Goal: Task Accomplishment & Management: Use online tool/utility

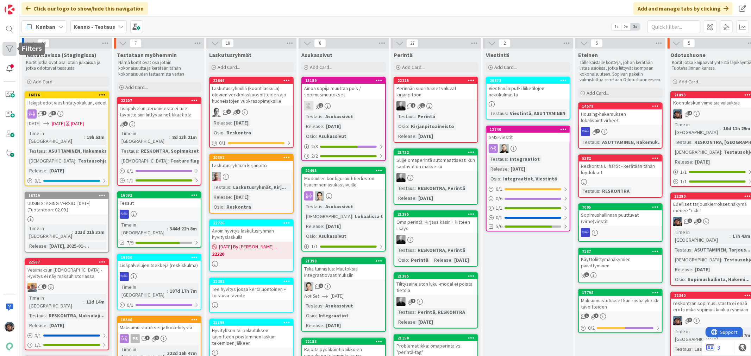
click at [12, 49] on div at bounding box center [9, 49] width 14 height 14
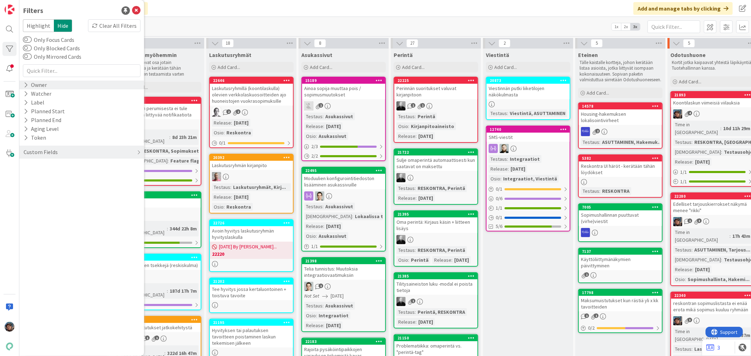
click at [27, 85] on icon at bounding box center [26, 85] width 5 height 6
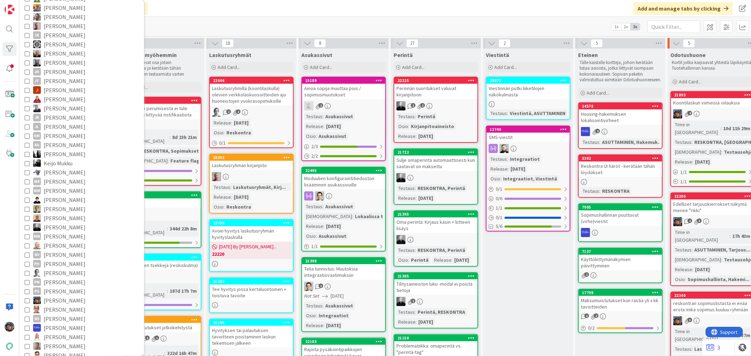
scroll to position [117, 0]
click at [25, 289] on icon at bounding box center [27, 289] width 5 height 5
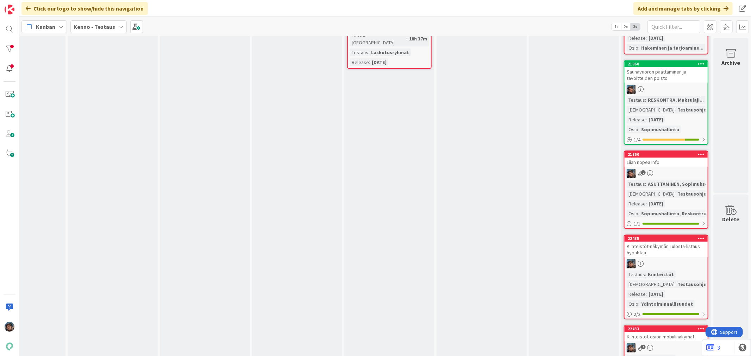
scroll to position [195, 329]
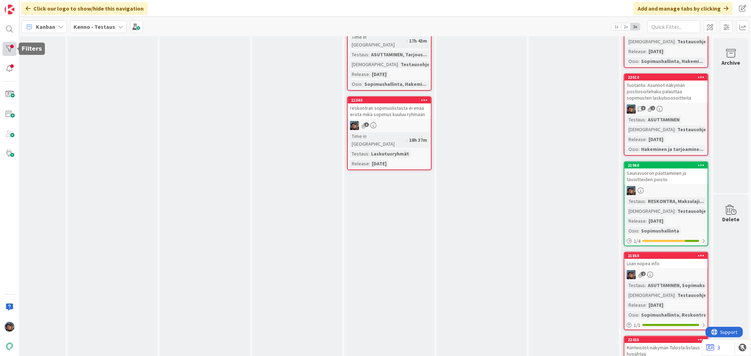
click at [13, 50] on div at bounding box center [9, 49] width 14 height 14
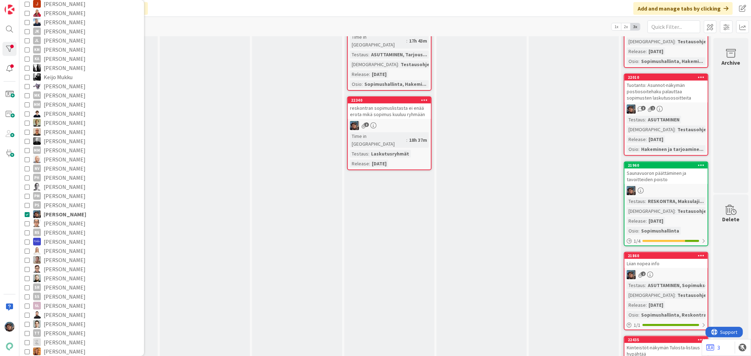
scroll to position [274, 0]
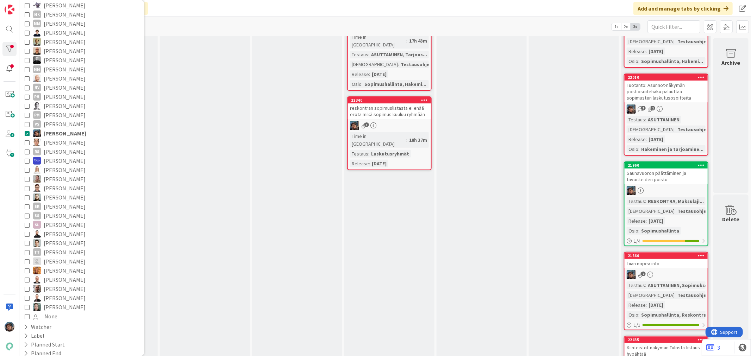
click at [26, 131] on icon at bounding box center [27, 133] width 5 height 5
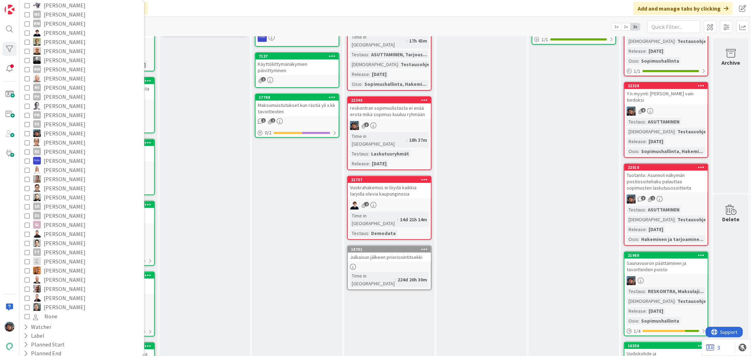
drag, startPoint x: 156, startPoint y: 247, endPoint x: 163, endPoint y: 248, distance: 6.8
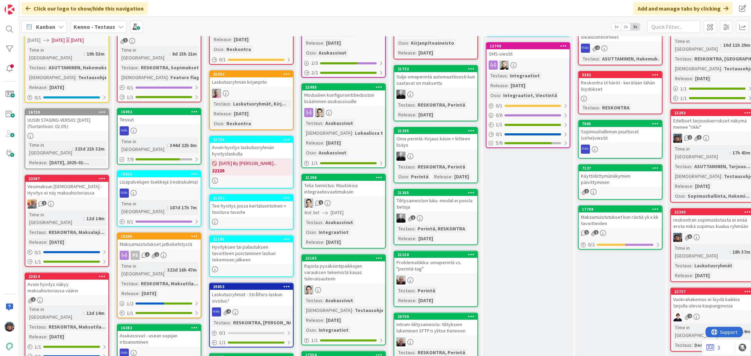
scroll to position [0, 0]
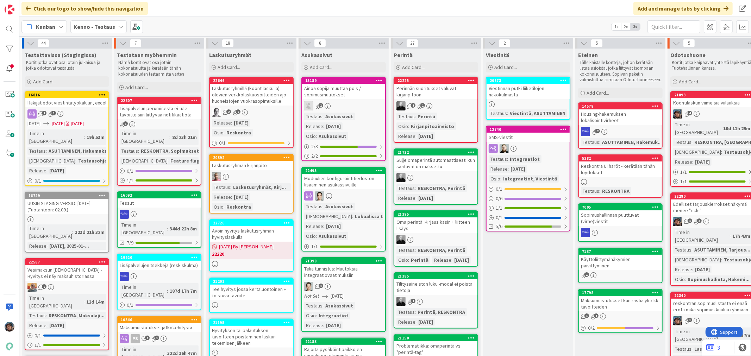
click at [526, 144] on div at bounding box center [528, 148] width 83 height 9
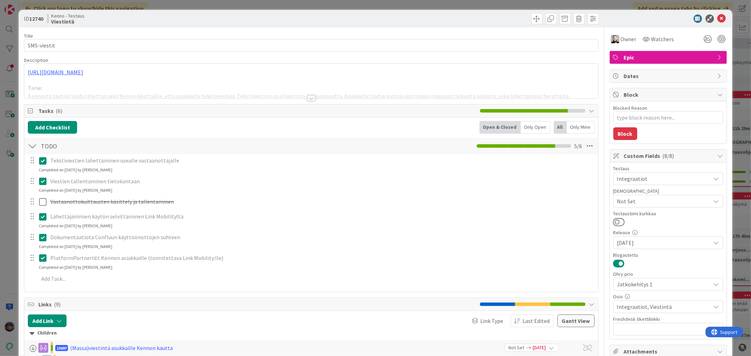
click at [309, 98] on div at bounding box center [311, 98] width 8 height 6
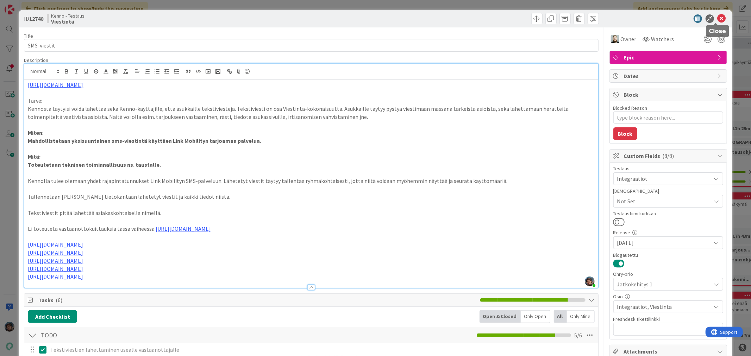
click at [718, 18] on icon at bounding box center [722, 18] width 8 height 8
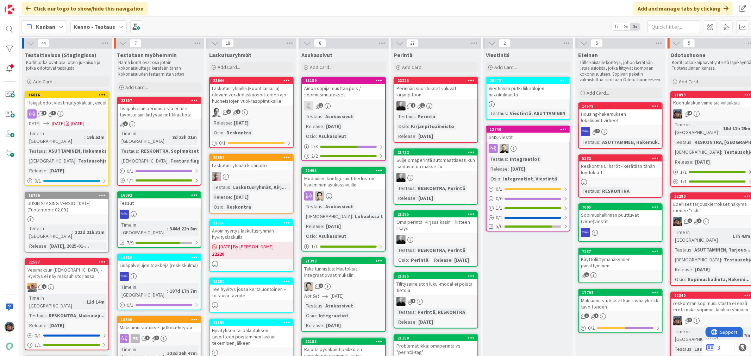
click at [356, 192] on div at bounding box center [343, 196] width 83 height 9
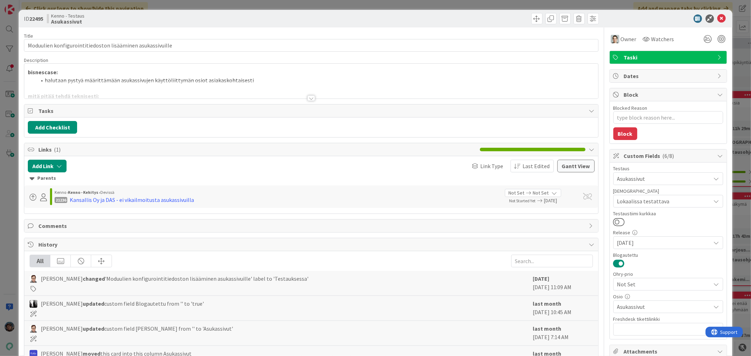
click at [308, 97] on div at bounding box center [311, 98] width 8 height 6
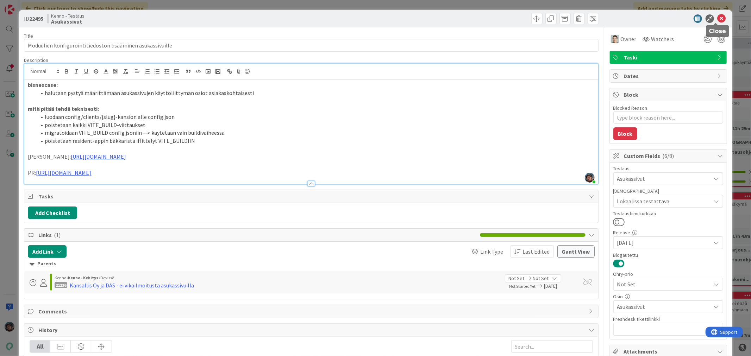
click at [718, 18] on icon at bounding box center [722, 18] width 8 height 8
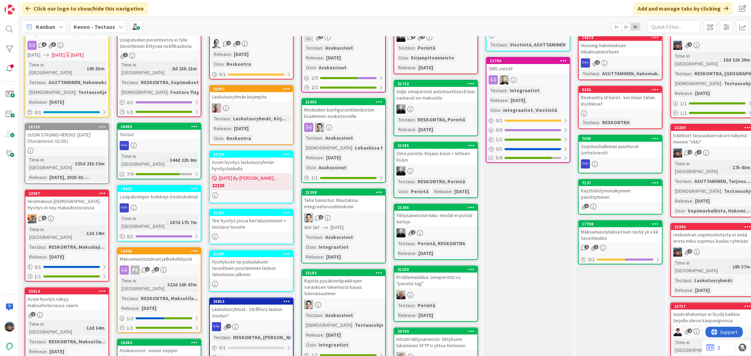
scroll to position [78, 0]
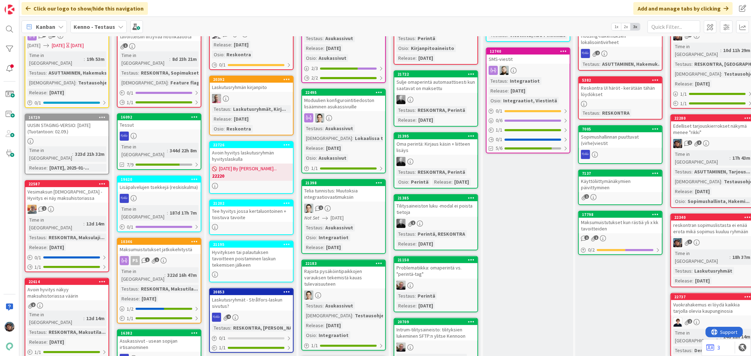
click at [363, 204] on div "1" at bounding box center [343, 208] width 83 height 9
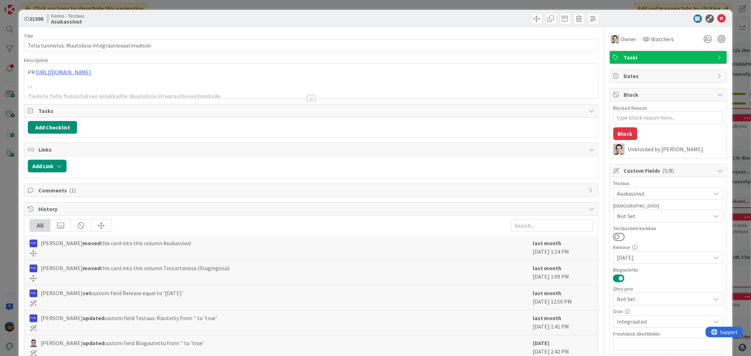
click at [307, 97] on div at bounding box center [311, 98] width 8 height 6
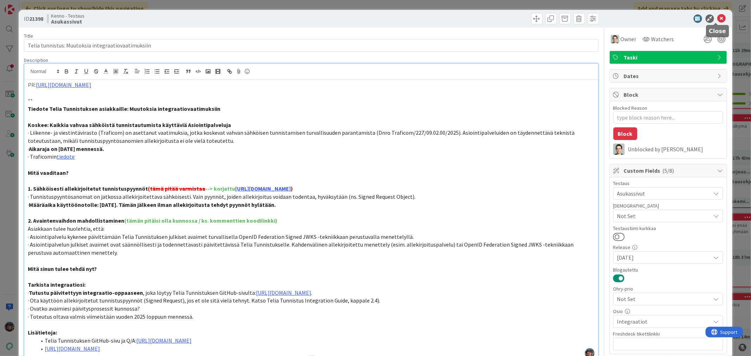
click at [718, 18] on icon at bounding box center [722, 18] width 8 height 8
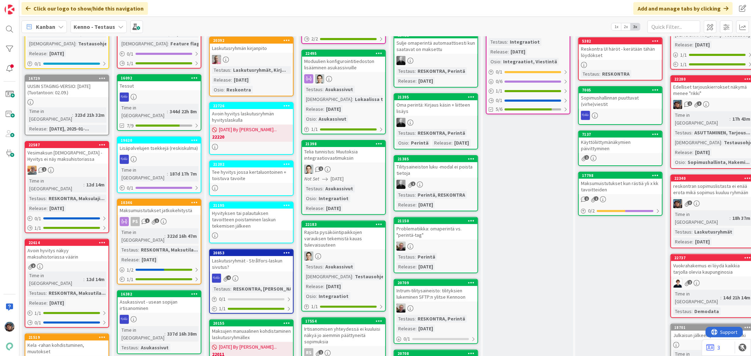
scroll to position [156, 0]
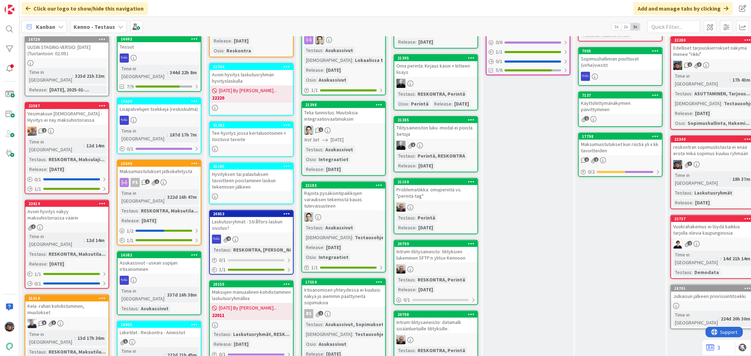
click at [365, 201] on div "Rajoita pysäköintipaikkojen varauksen tekemistä kauas tulevaisuuteen" at bounding box center [343, 200] width 83 height 22
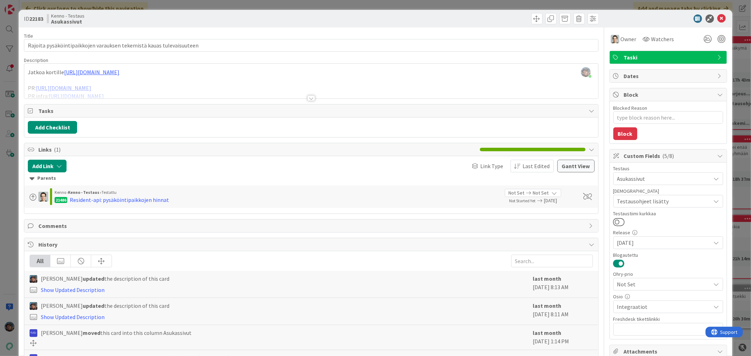
click at [311, 98] on div at bounding box center [311, 98] width 8 height 6
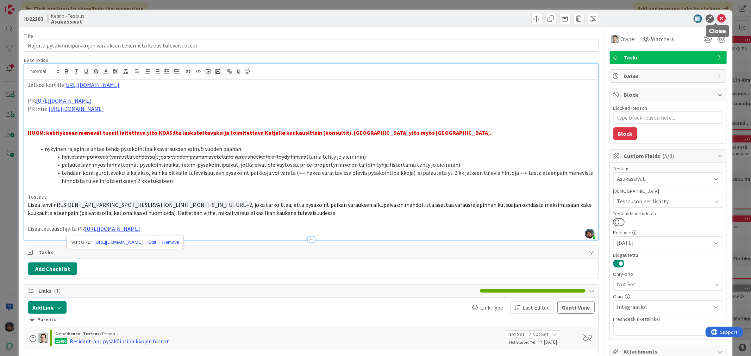
click at [718, 20] on icon at bounding box center [722, 18] width 8 height 8
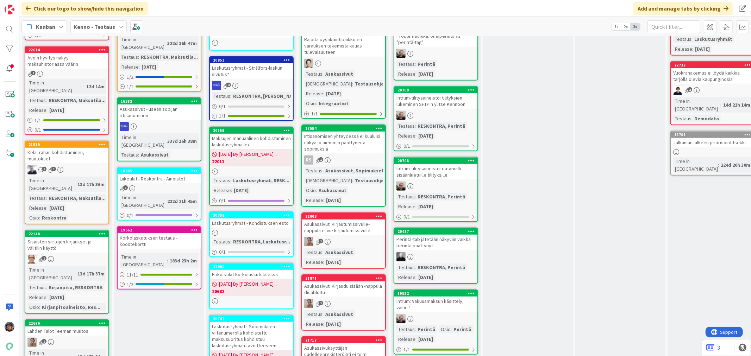
scroll to position [313, 0]
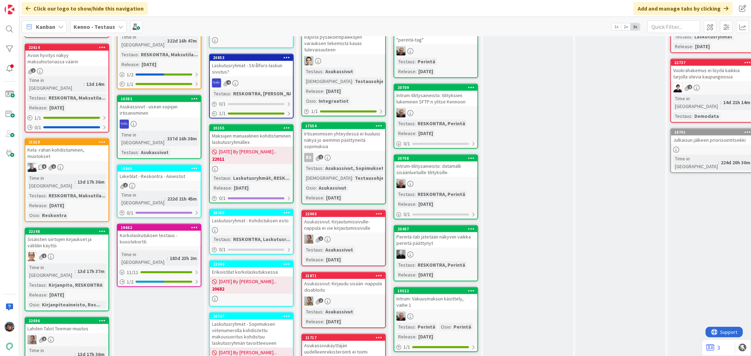
click at [355, 217] on div "Asukassivut: Kirjautumissivulle-nappula ei vie kirjautumissivulle" at bounding box center [343, 224] width 83 height 15
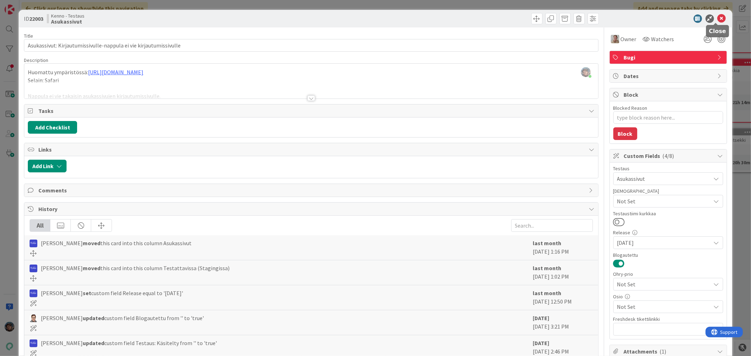
click at [718, 18] on icon at bounding box center [722, 18] width 8 height 8
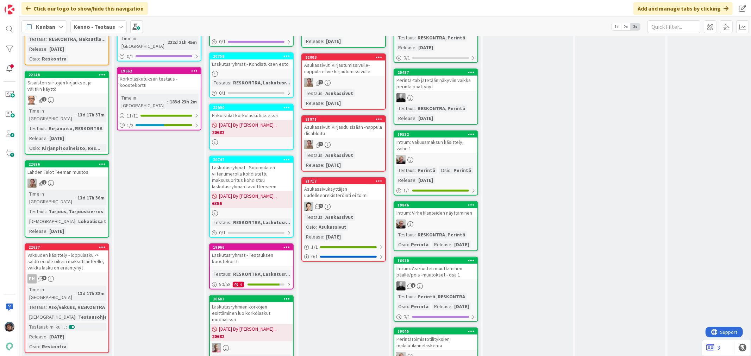
click at [353, 202] on div "1" at bounding box center [343, 206] width 83 height 9
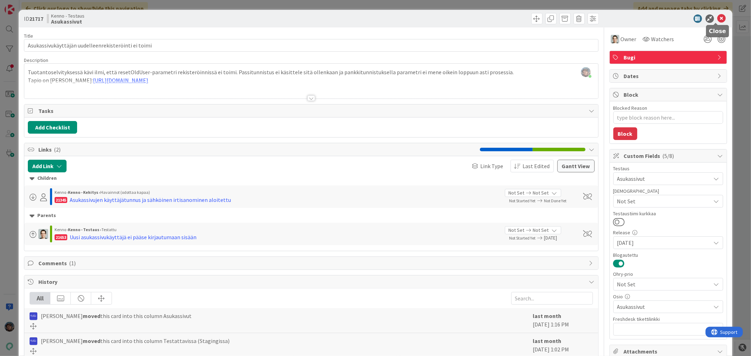
click at [718, 18] on icon at bounding box center [722, 18] width 8 height 8
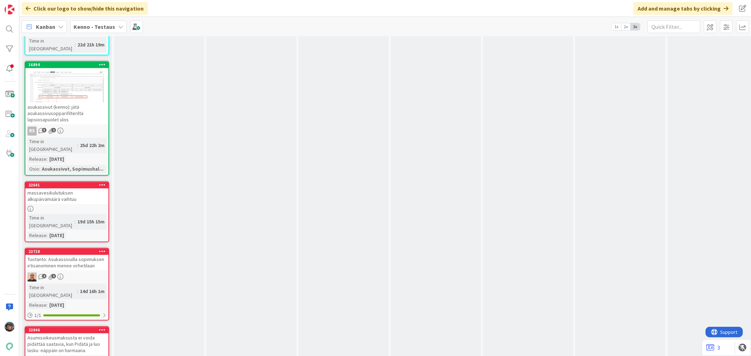
scroll to position [3364, 0]
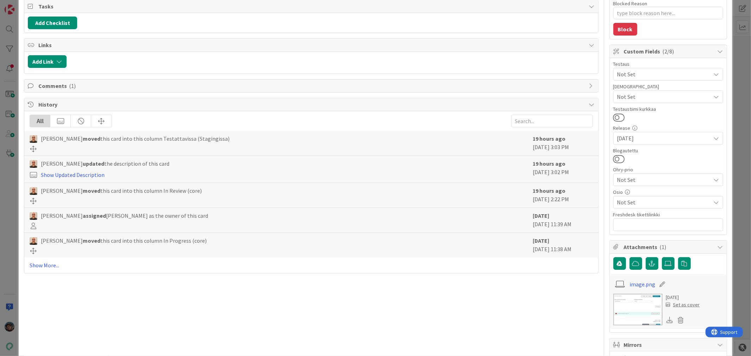
scroll to position [24, 0]
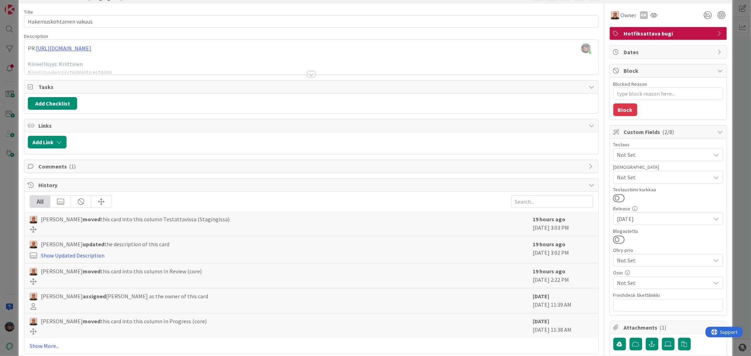
click at [308, 75] on div at bounding box center [311, 74] width 8 height 6
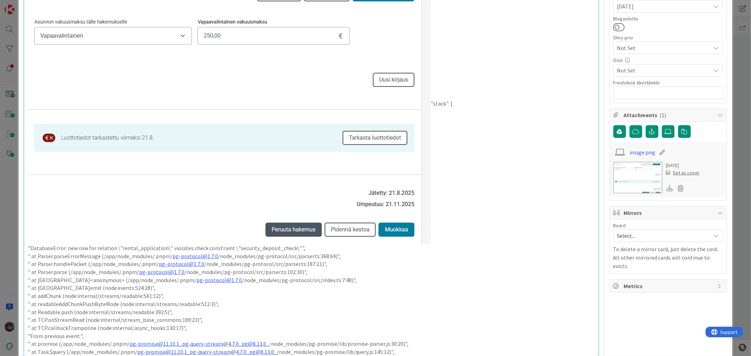
scroll to position [376, 0]
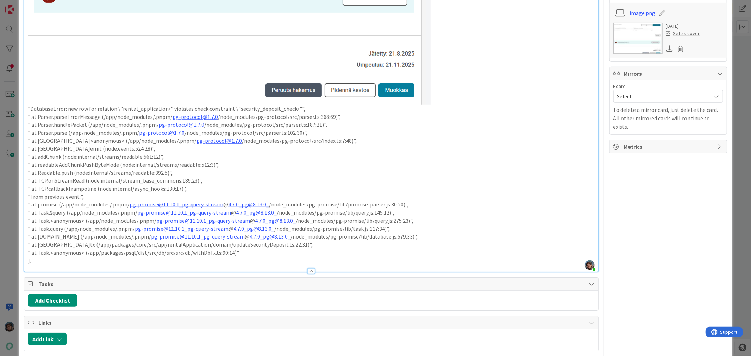
click at [60, 263] on p "]," at bounding box center [311, 261] width 567 height 8
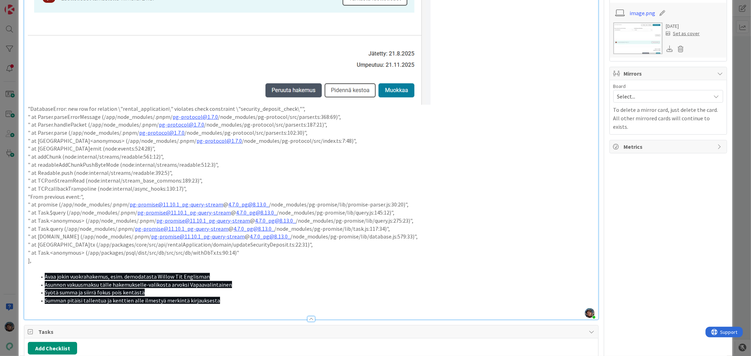
click at [225, 304] on li "Summan pitäisi tallentua ja kenttien alle ilmestyä merkintä kirjauksesta" at bounding box center [315, 301] width 558 height 8
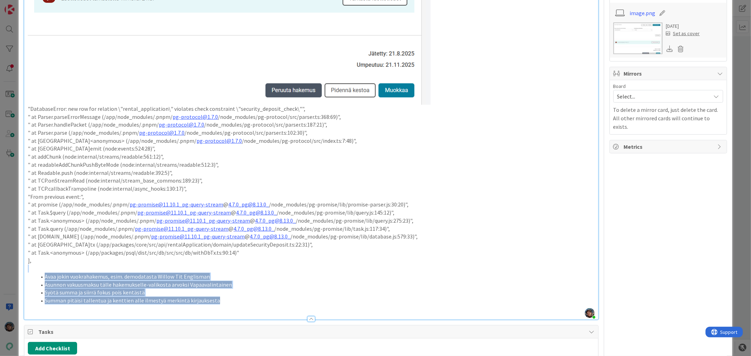
drag, startPoint x: 189, startPoint y: 296, endPoint x: 20, endPoint y: 268, distance: 172.0
click at [20, 268] on div "ID 22868 Kenno - Testaus Testattavissa (Stagingissa) Title 23 / 128 Hakemuskoht…" at bounding box center [375, 119] width 713 height 971
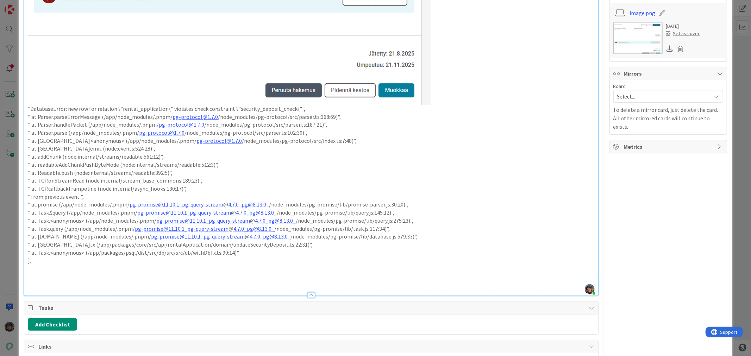
type textarea "x"
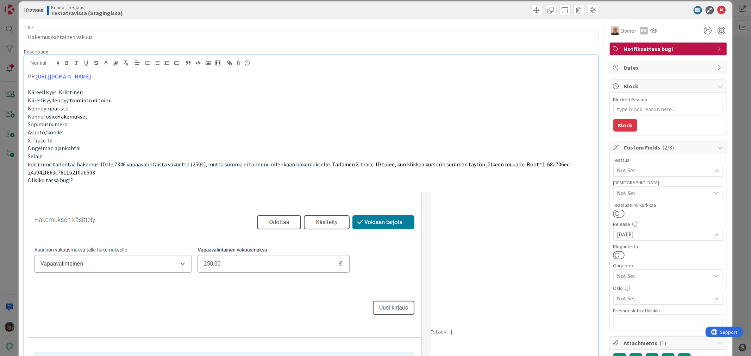
scroll to position [0, 0]
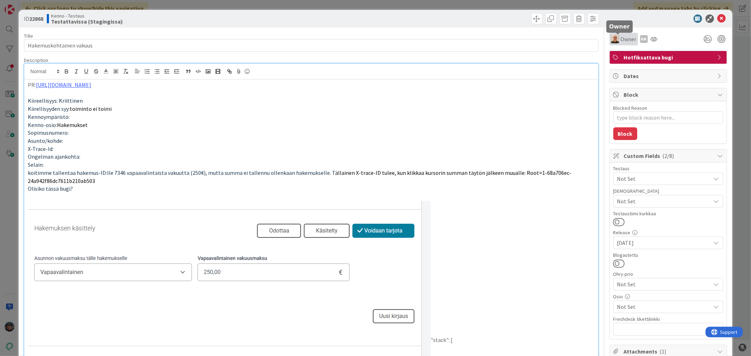
click at [622, 39] on span "Owner" at bounding box center [629, 39] width 16 height 8
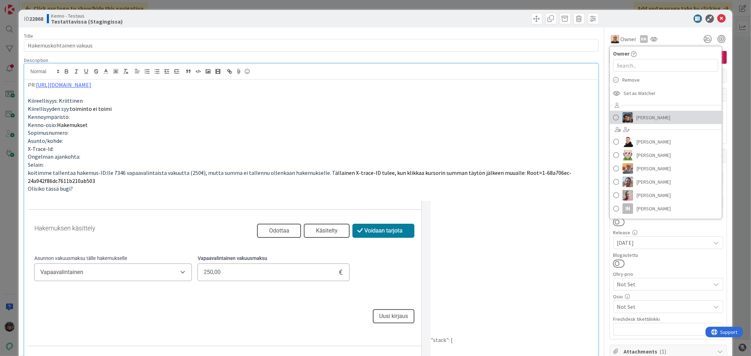
click at [626, 120] on img at bounding box center [628, 117] width 11 height 11
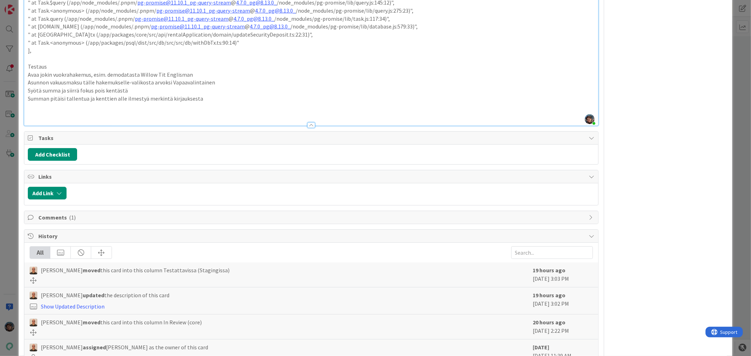
scroll to position [587, 0]
click at [62, 113] on p at bounding box center [311, 114] width 567 height 8
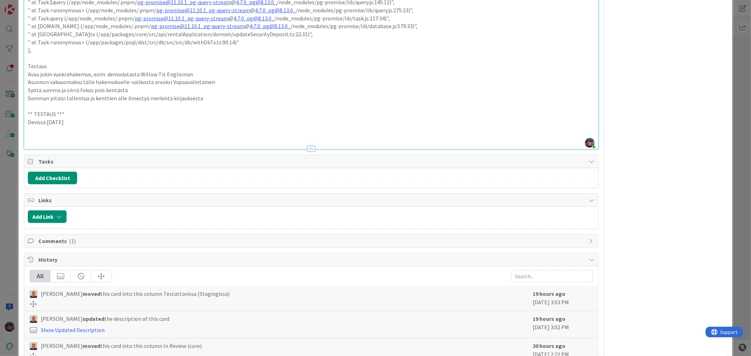
drag, startPoint x: 74, startPoint y: 124, endPoint x: 24, endPoint y: 114, distance: 51.7
click at [38, 134] on p at bounding box center [311, 130] width 567 height 8
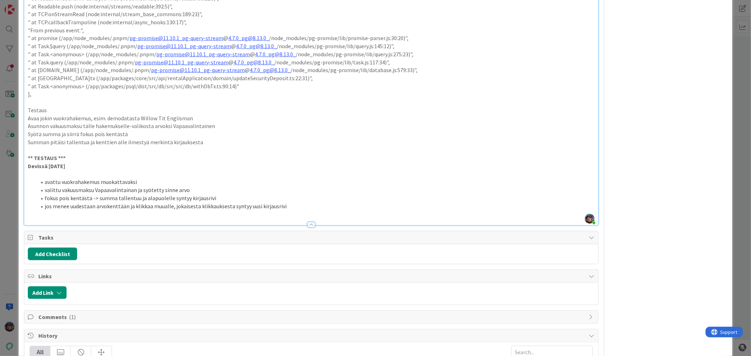
scroll to position [548, 0]
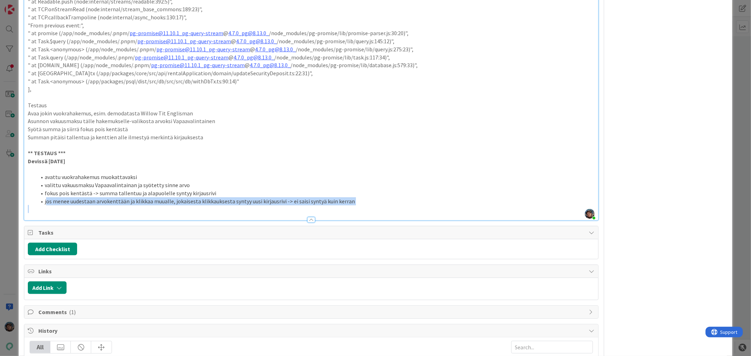
drag, startPoint x: 46, startPoint y: 202, endPoint x: 361, endPoint y: 207, distance: 315.2
click at [396, 199] on li "j os menee uudestaan arvokenttään ja klikkaa muualle, jokaisesta klikkauksesta …" at bounding box center [315, 202] width 558 height 8
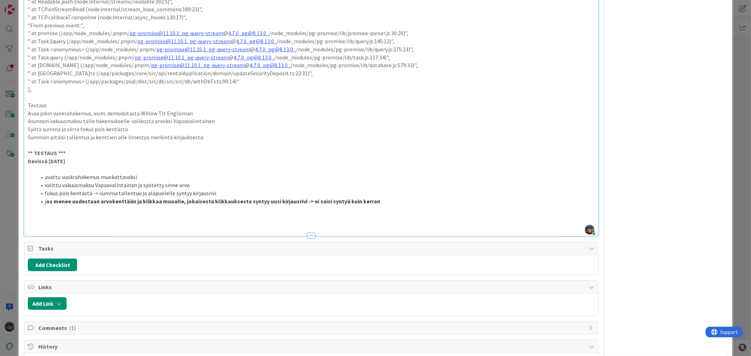
click at [32, 217] on p at bounding box center [311, 217] width 567 height 8
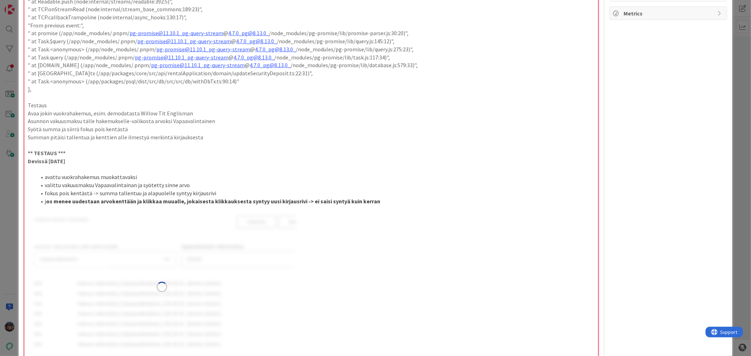
type textarea "x"
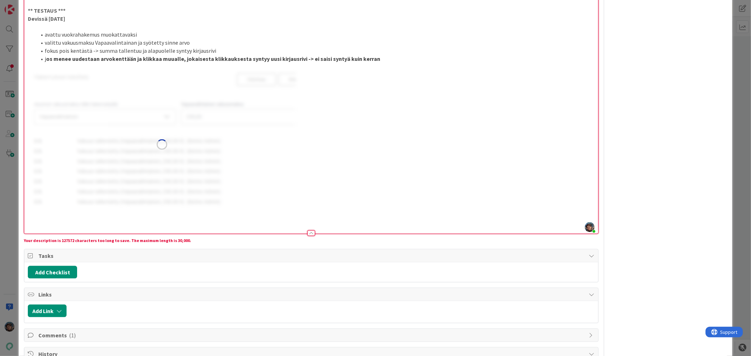
scroll to position [704, 0]
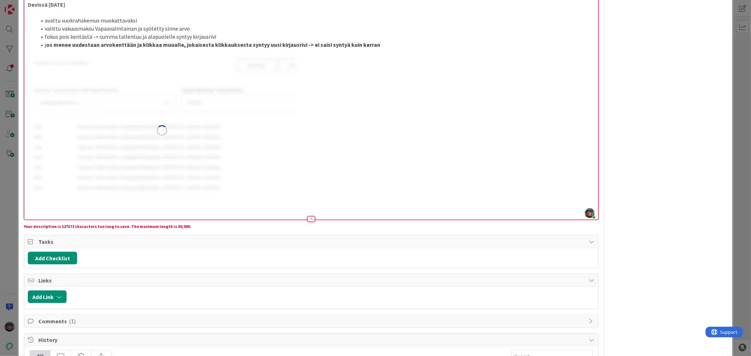
click at [282, 156] on img at bounding box center [162, 131] width 268 height 148
drag, startPoint x: 304, startPoint y: 145, endPoint x: 219, endPoint y: 135, distance: 85.8
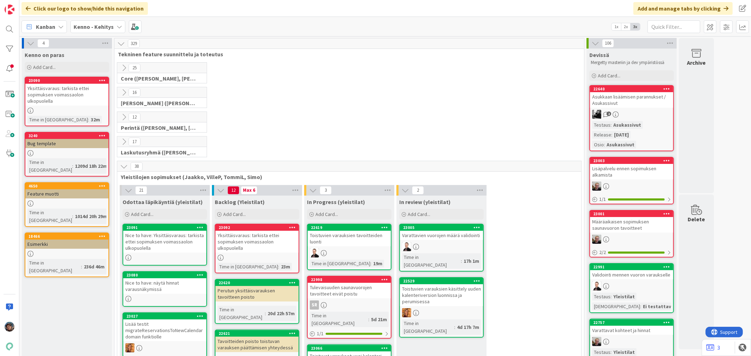
click at [124, 89] on icon at bounding box center [124, 93] width 8 height 8
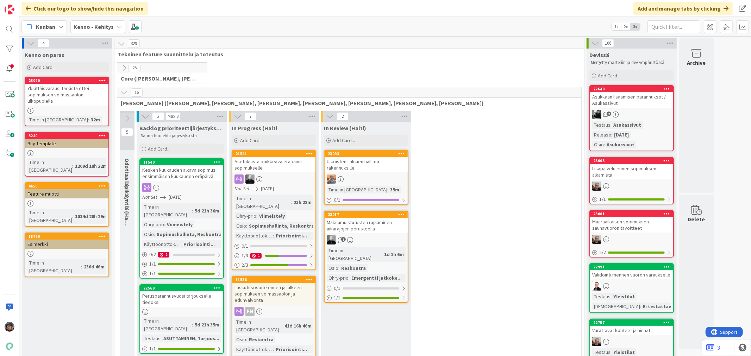
click at [125, 67] on icon at bounding box center [124, 68] width 8 height 8
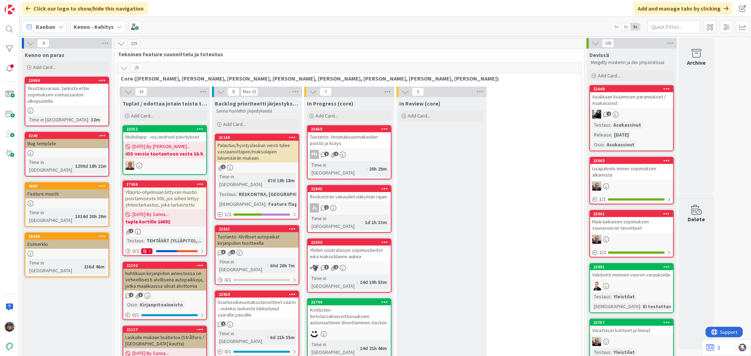
click at [121, 44] on icon at bounding box center [121, 44] width 8 height 8
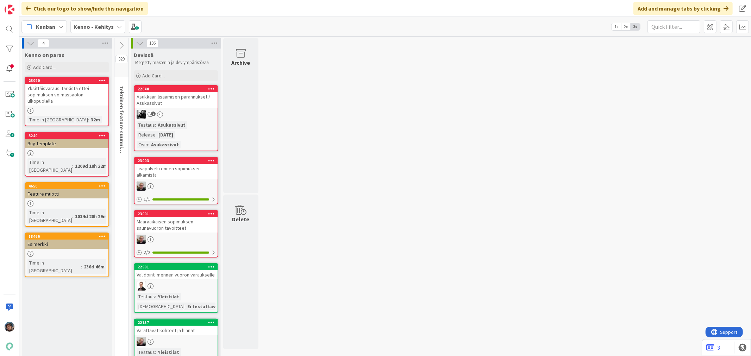
click at [123, 45] on icon at bounding box center [122, 46] width 8 height 8
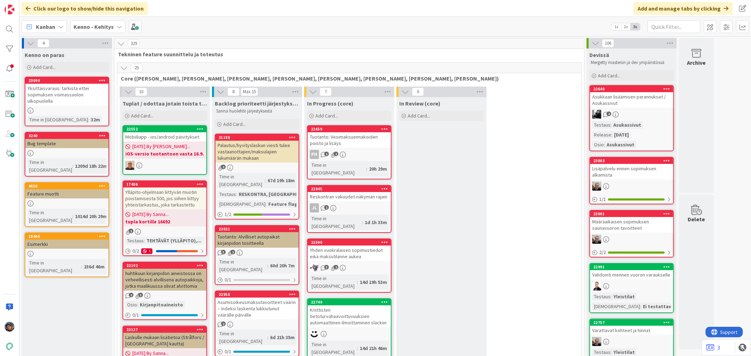
click at [125, 69] on icon at bounding box center [124, 68] width 8 height 8
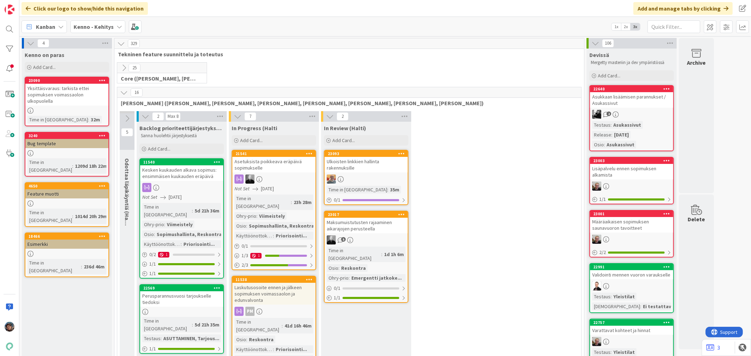
click at [124, 91] on icon at bounding box center [124, 93] width 8 height 8
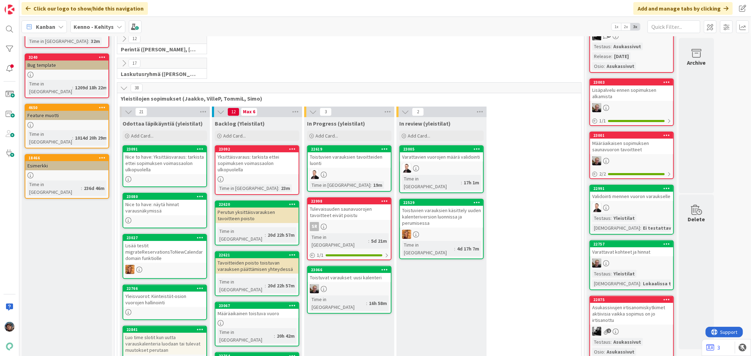
scroll to position [78, 0]
click at [124, 89] on icon at bounding box center [124, 89] width 8 height 8
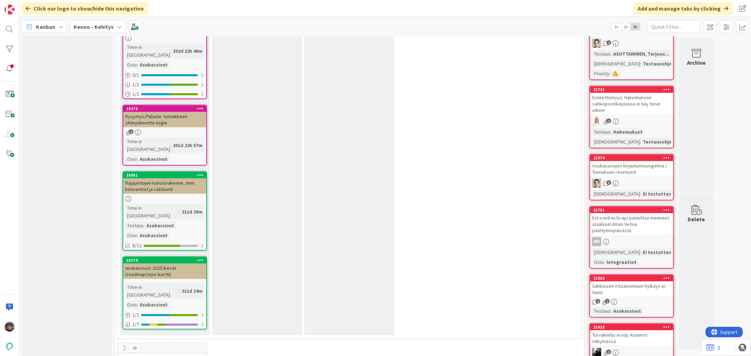
scroll to position [2738, 0]
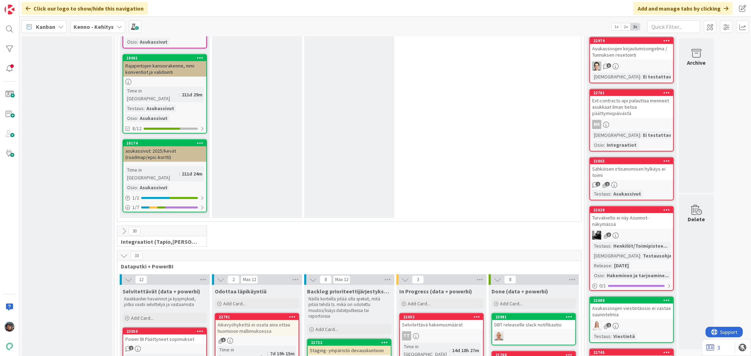
click at [125, 252] on icon at bounding box center [124, 256] width 8 height 8
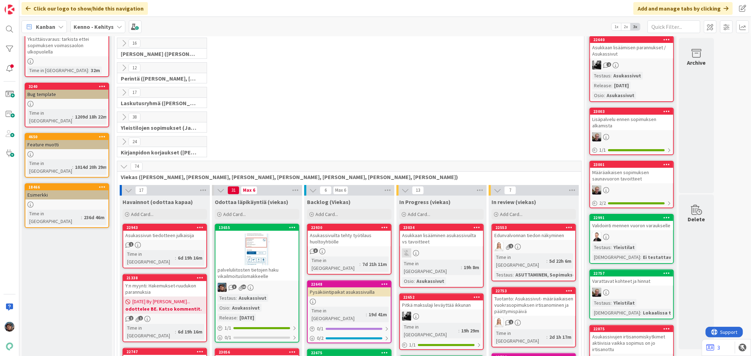
scroll to position [0, 0]
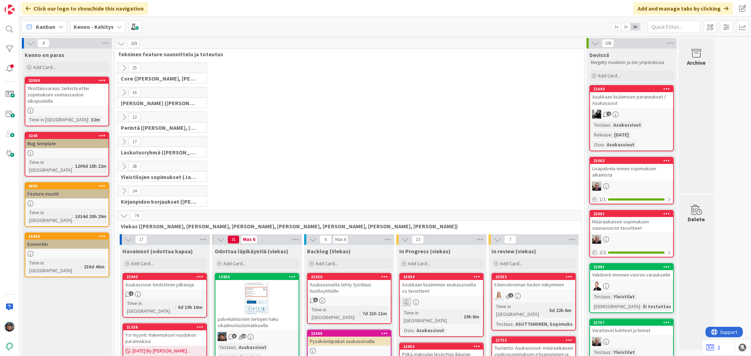
click at [105, 28] on b "Kenno - Kehitys" at bounding box center [94, 26] width 40 height 7
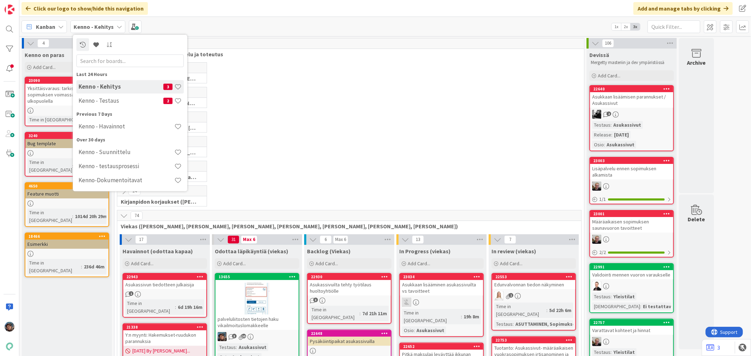
click at [98, 124] on h4 "Kenno - Havainnot" at bounding box center [127, 126] width 96 height 7
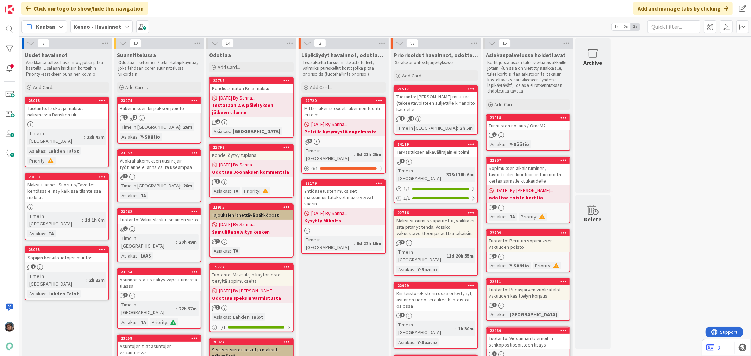
click at [181, 166] on div "Vuokrahakemuksen uusi rajain työtilanne ei anna valita useampaa" at bounding box center [159, 163] width 83 height 15
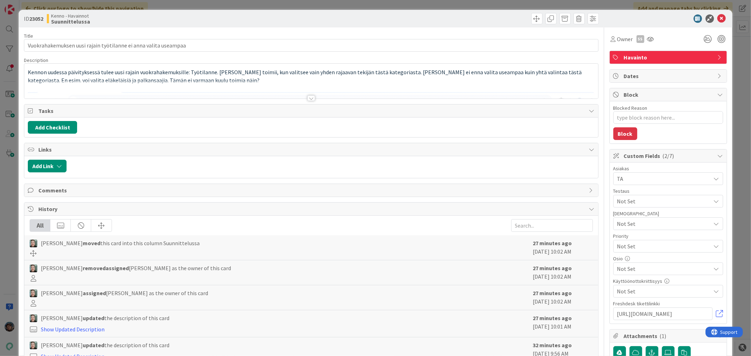
type textarea "x"
click at [307, 97] on div at bounding box center [311, 98] width 8 height 6
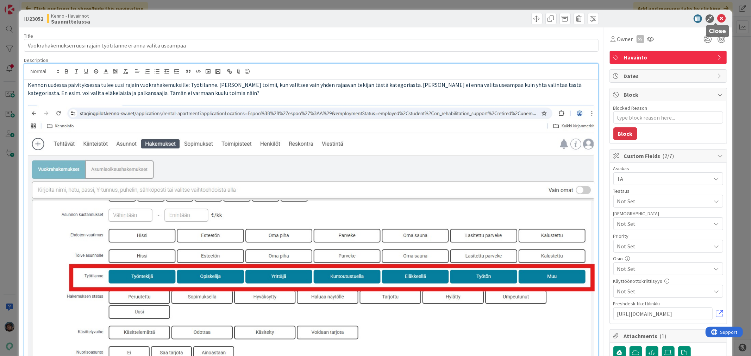
click at [718, 18] on icon at bounding box center [722, 18] width 8 height 8
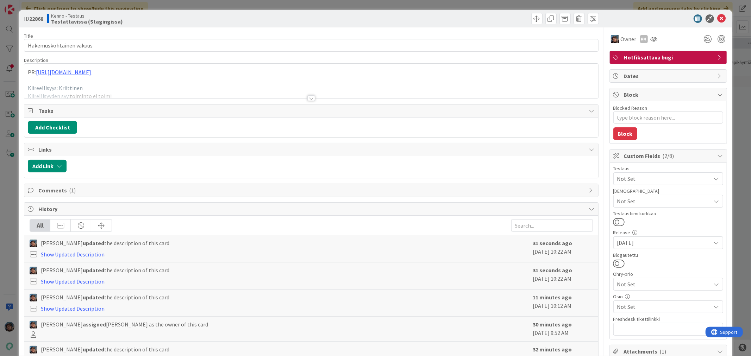
click at [307, 99] on div at bounding box center [311, 98] width 8 height 6
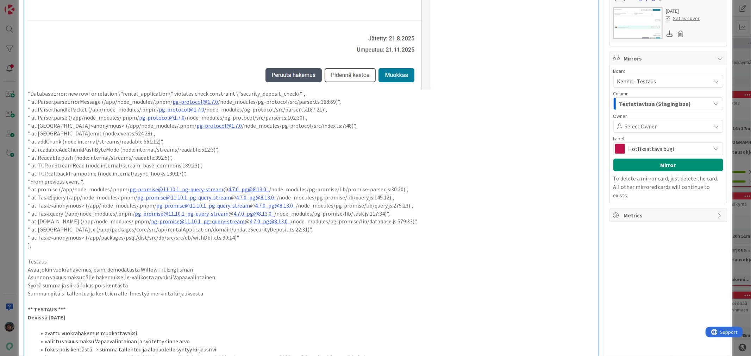
scroll to position [508, 0]
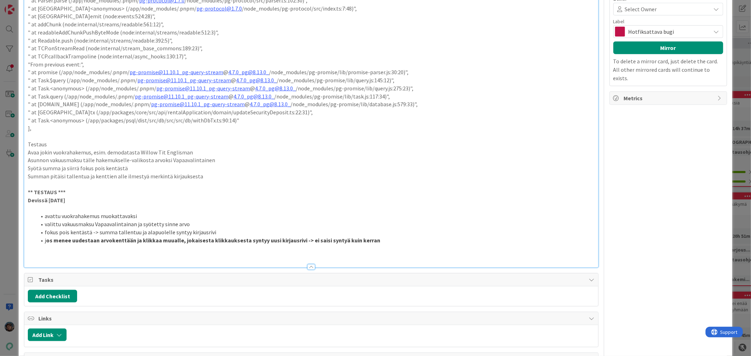
click at [93, 254] on p at bounding box center [311, 256] width 567 height 8
type textarea "x"
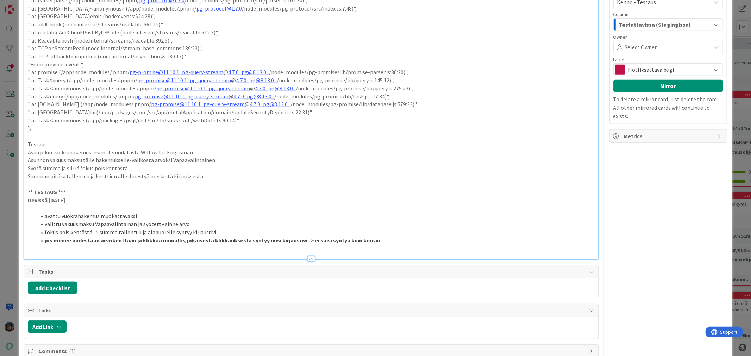
click at [39, 251] on p at bounding box center [311, 248] width 567 height 8
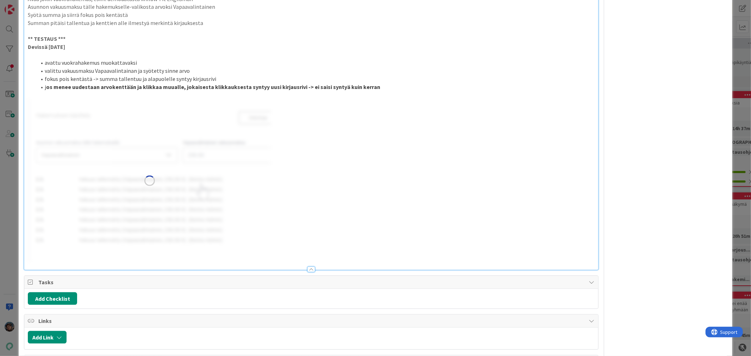
scroll to position [665, 0]
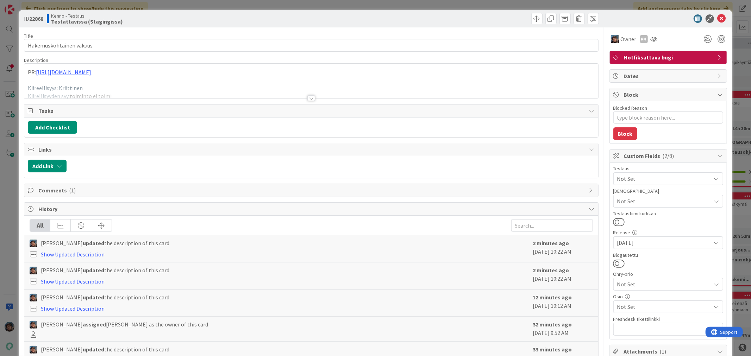
click at [308, 96] on div at bounding box center [311, 98] width 8 height 6
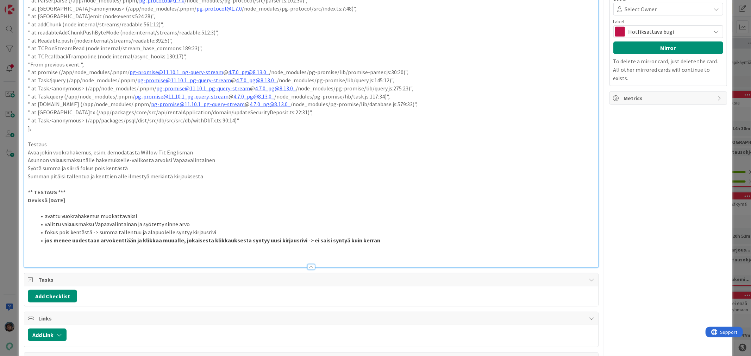
scroll to position [274, 0]
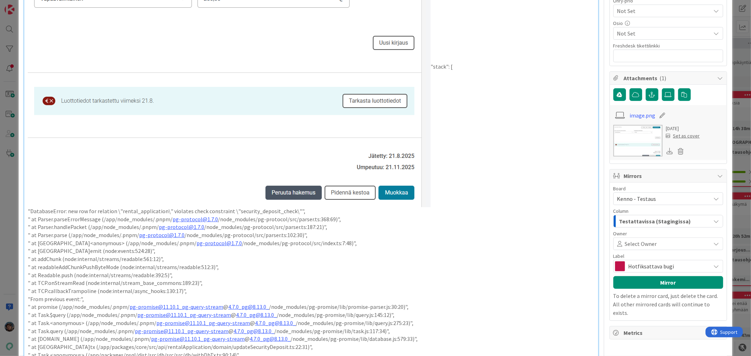
click at [647, 145] on img at bounding box center [637, 141] width 49 height 32
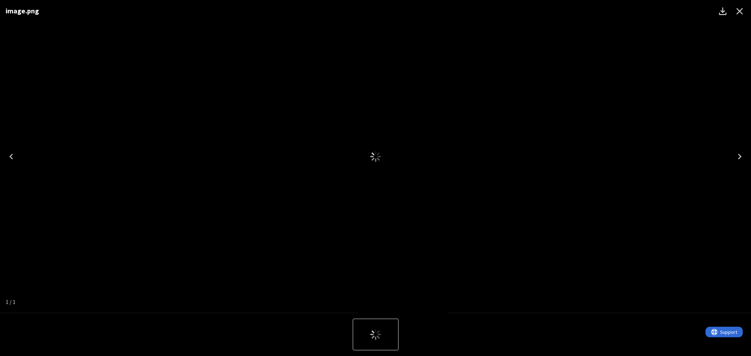
click at [738, 10] on icon "Close" at bounding box center [739, 11] width 11 height 11
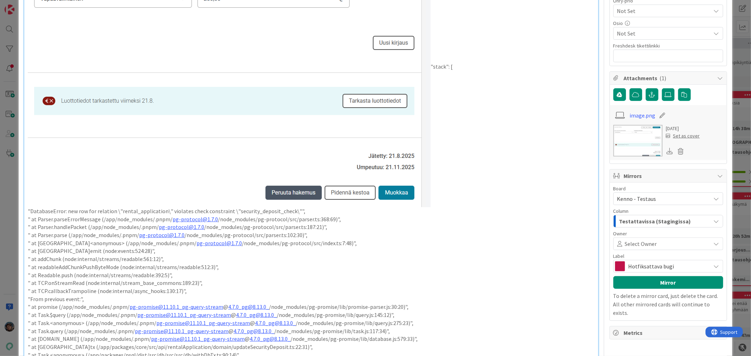
click at [215, 112] on img at bounding box center [229, 67] width 403 height 280
click at [657, 115] on icon at bounding box center [662, 115] width 10 height 7
click at [615, 114] on span at bounding box center [620, 116] width 10 height 8
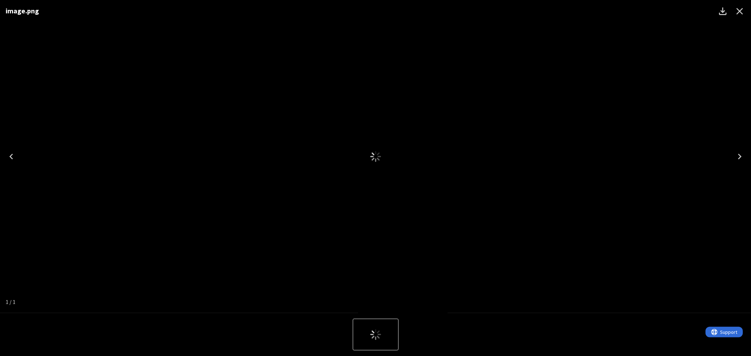
click at [621, 131] on div "image.png" at bounding box center [375, 156] width 751 height 313
click at [738, 8] on icon "Close" at bounding box center [739, 11] width 11 height 11
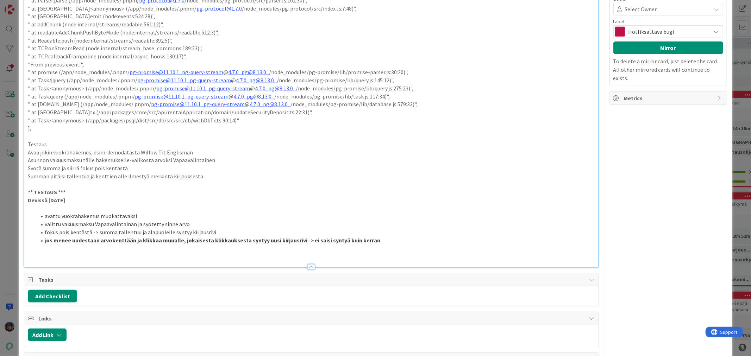
scroll to position [626, 0]
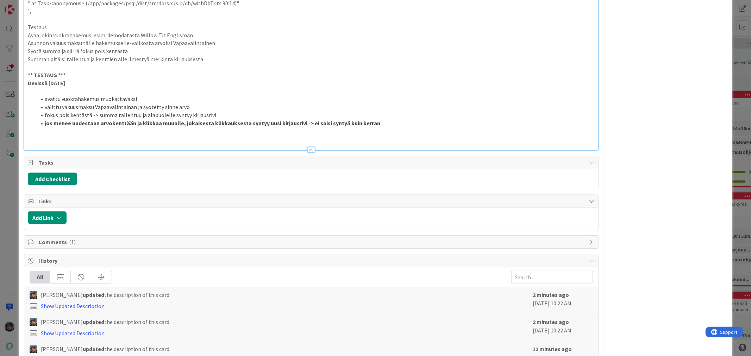
click at [39, 136] on p at bounding box center [311, 139] width 567 height 8
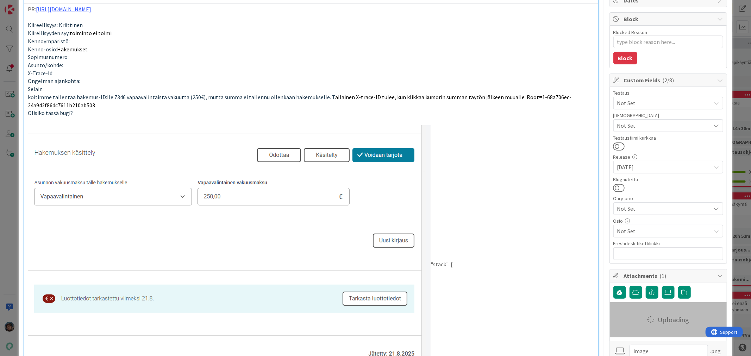
scroll to position [0, 0]
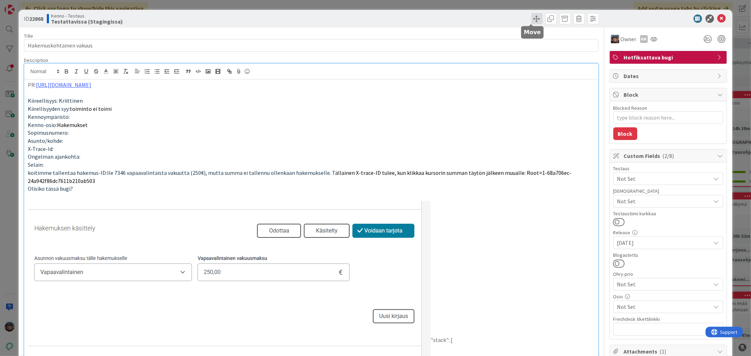
click at [533, 17] on span at bounding box center [536, 18] width 11 height 11
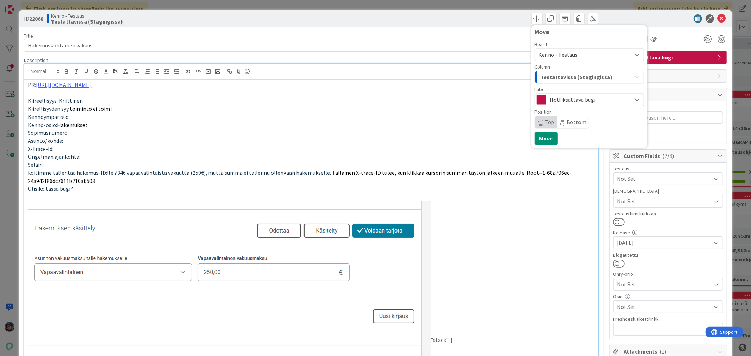
click at [554, 79] on span "Testattavissa (Stagingissa)" at bounding box center [577, 77] width 72 height 9
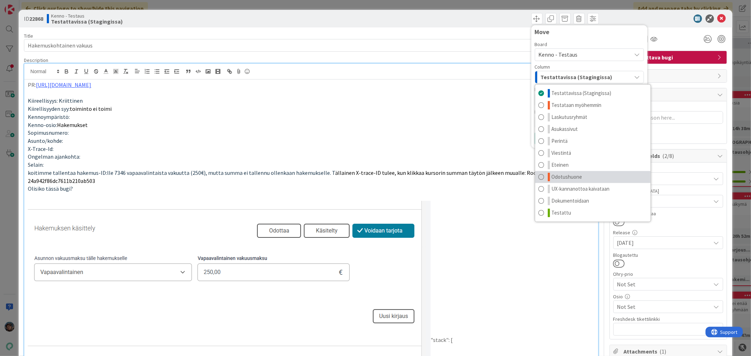
click at [568, 181] on span "Odotushuone" at bounding box center [567, 177] width 31 height 8
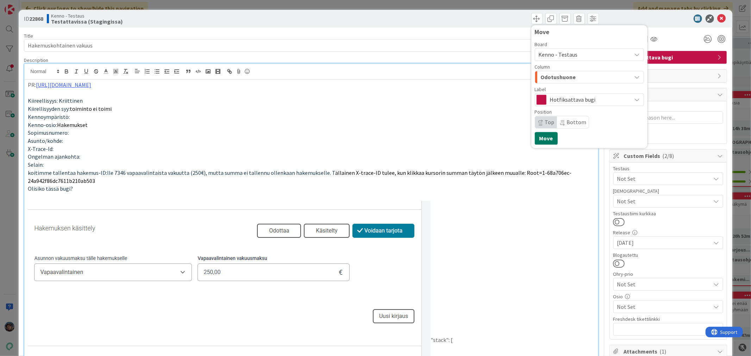
click at [539, 140] on button "Move" at bounding box center [546, 138] width 23 height 13
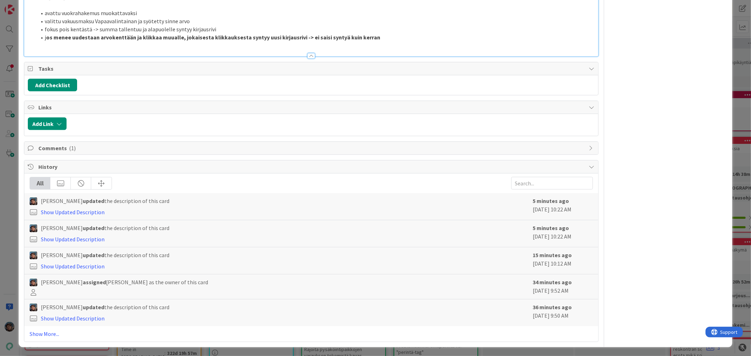
scroll to position [713, 0]
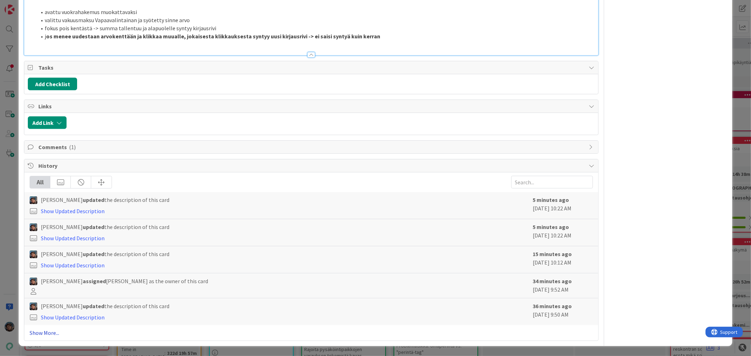
click at [45, 333] on link "Show More..." at bounding box center [311, 333] width 563 height 8
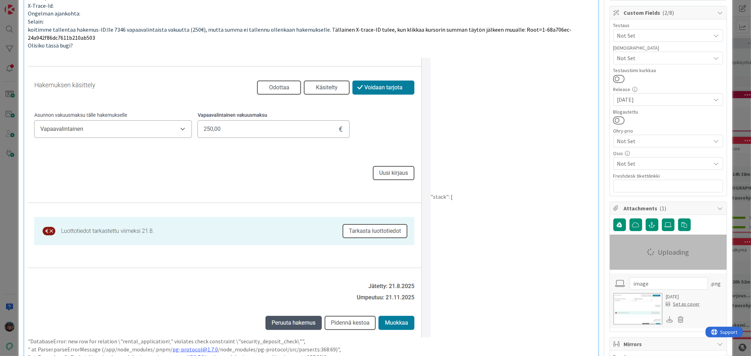
scroll to position [0, 0]
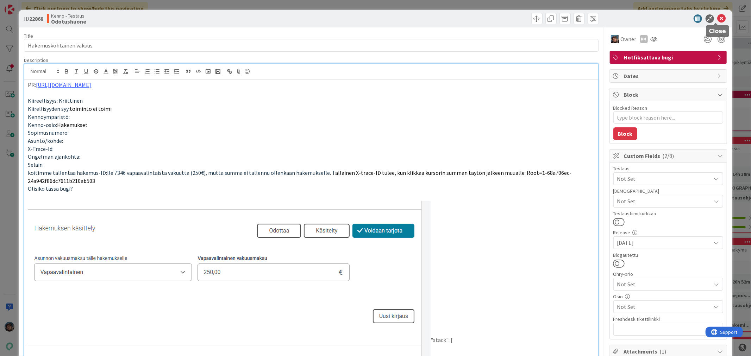
click at [718, 18] on icon at bounding box center [722, 18] width 8 height 8
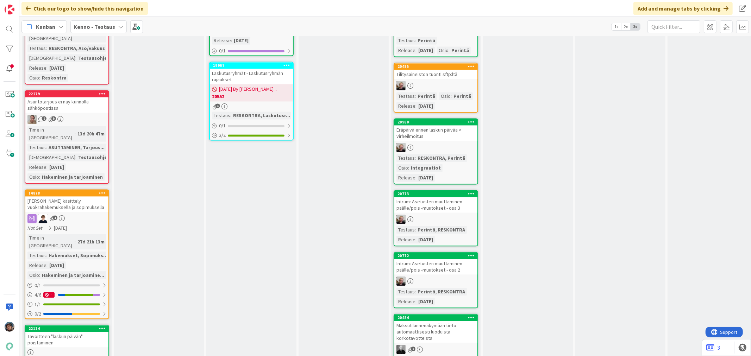
scroll to position [1213, 0]
click at [90, 349] on div at bounding box center [66, 352] width 83 height 6
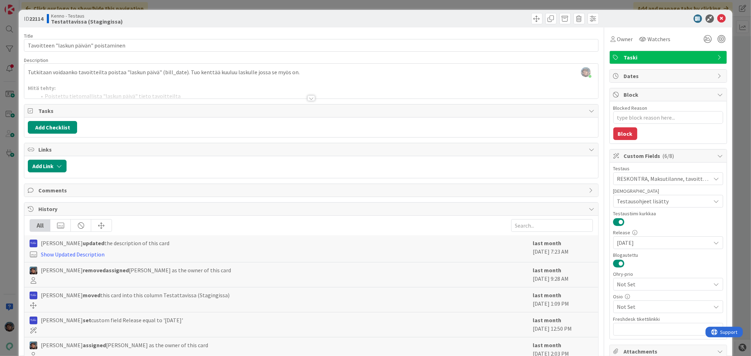
click at [307, 99] on div at bounding box center [311, 98] width 8 height 6
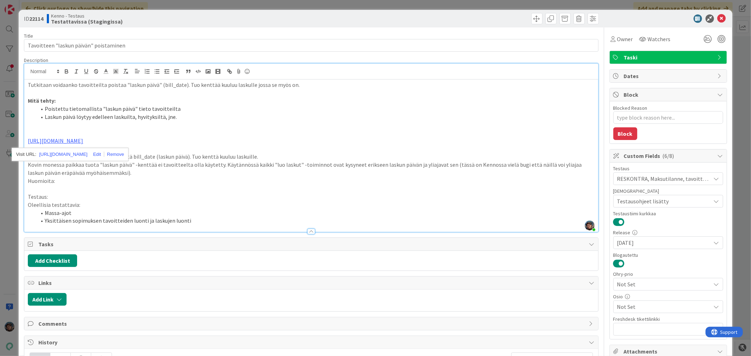
click at [235, 205] on p "Oleellisia testattavia:" at bounding box center [311, 205] width 567 height 8
click at [614, 44] on div "Owner" at bounding box center [622, 39] width 25 height 13
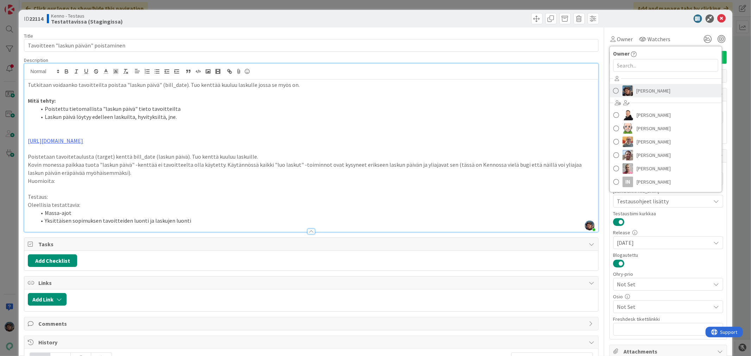
click at [624, 92] on img at bounding box center [628, 91] width 11 height 11
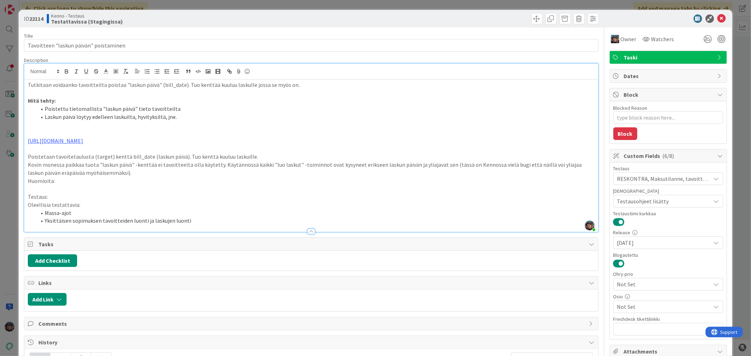
type textarea "x"
click at [203, 223] on li "Yksittäisen sopimuksen tavoitteiden luonti ja laskujen luonti" at bounding box center [315, 221] width 558 height 8
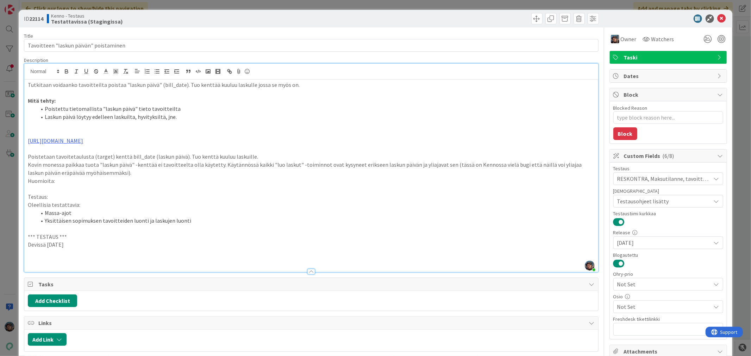
drag, startPoint x: 76, startPoint y: 245, endPoint x: 17, endPoint y: 240, distance: 59.8
click at [17, 240] on div "ID 22114 Kenno - Testaus Testattavissa (Stagingissa) Title 38 / 128 Tavoitteen …" at bounding box center [375, 178] width 751 height 356
click at [32, 258] on p at bounding box center [311, 261] width 567 height 8
click at [42, 254] on p at bounding box center [311, 253] width 567 height 8
click at [51, 258] on p at bounding box center [311, 261] width 567 height 8
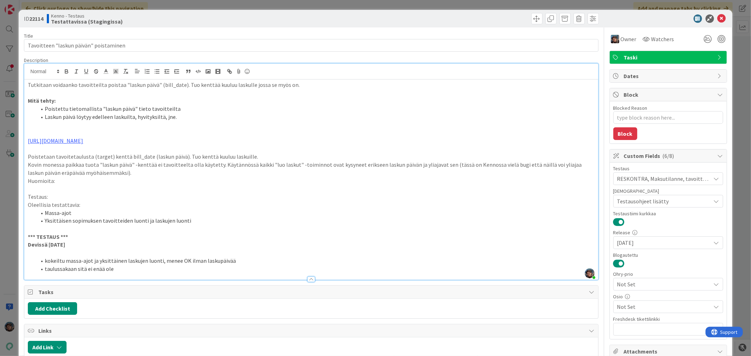
click at [44, 269] on li "taulussakaan sitä ei enää ole" at bounding box center [315, 269] width 558 height 8
click at [532, 21] on span at bounding box center [536, 18] width 11 height 11
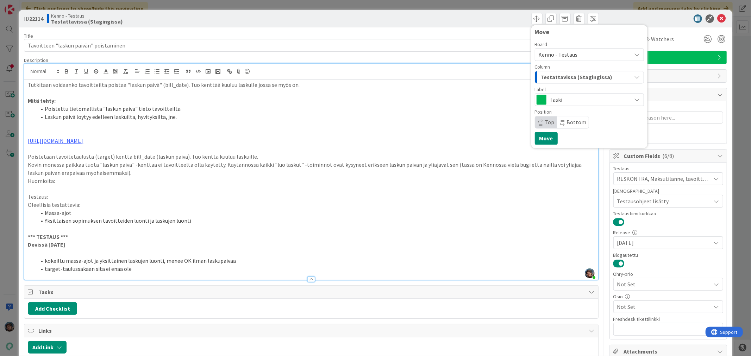
click at [558, 78] on span "Testattavissa (Stagingissa)" at bounding box center [577, 77] width 72 height 9
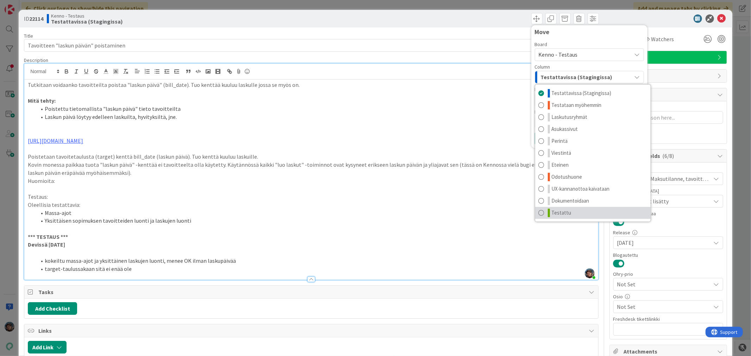
click at [558, 216] on span "Testattu" at bounding box center [562, 213] width 20 height 8
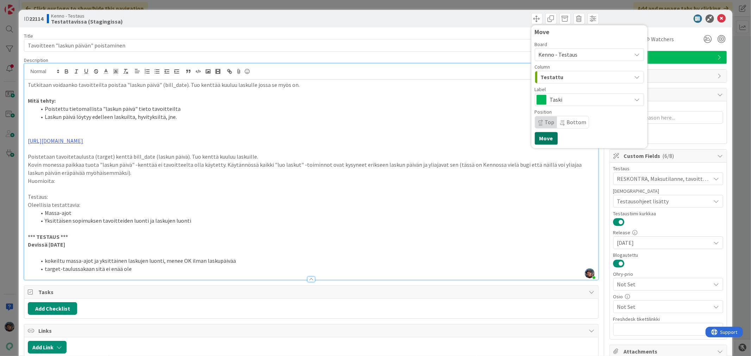
click at [539, 138] on button "Move" at bounding box center [546, 138] width 23 height 13
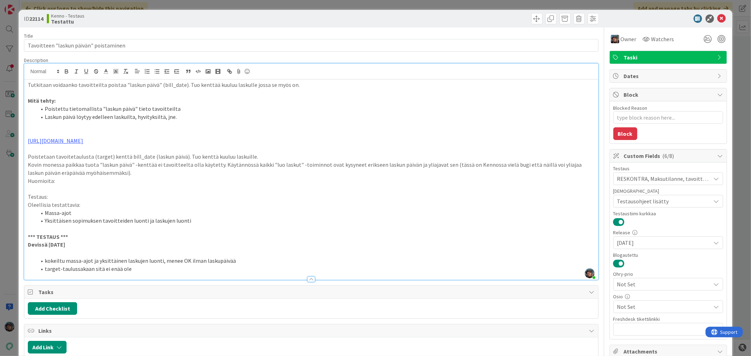
type textarea "x"
drag, startPoint x: 714, startPoint y: 18, endPoint x: 709, endPoint y: 19, distance: 5.0
click at [718, 17] on icon at bounding box center [722, 18] width 8 height 8
